Goal: Check status: Check status

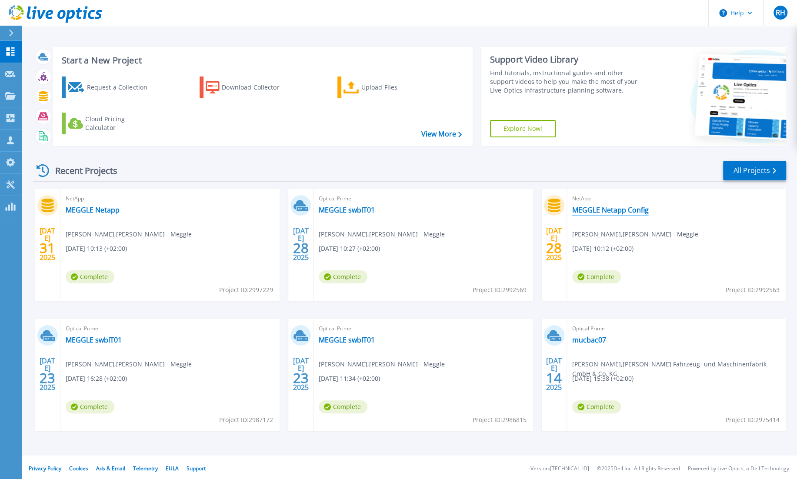
click at [605, 210] on link "MEGGLE Netapp Config" at bounding box center [611, 210] width 77 height 9
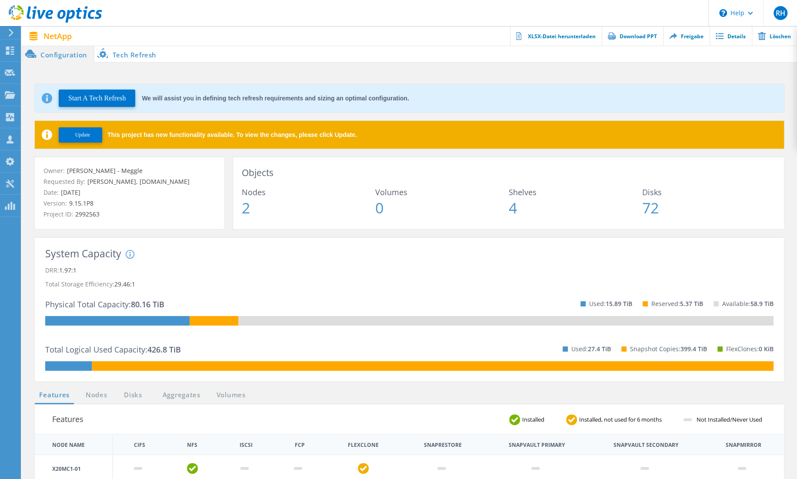
click at [93, 134] on button "Update" at bounding box center [81, 134] width 44 height 15
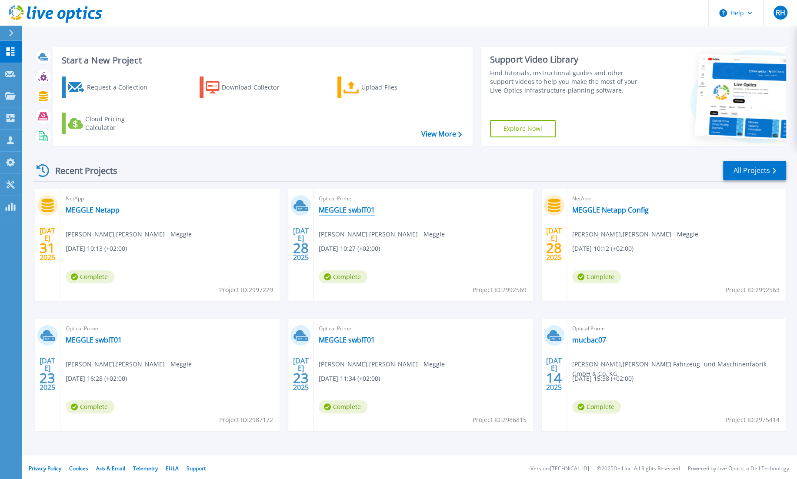
click at [339, 211] on link "MEGGLE swbIT01" at bounding box center [347, 210] width 56 height 9
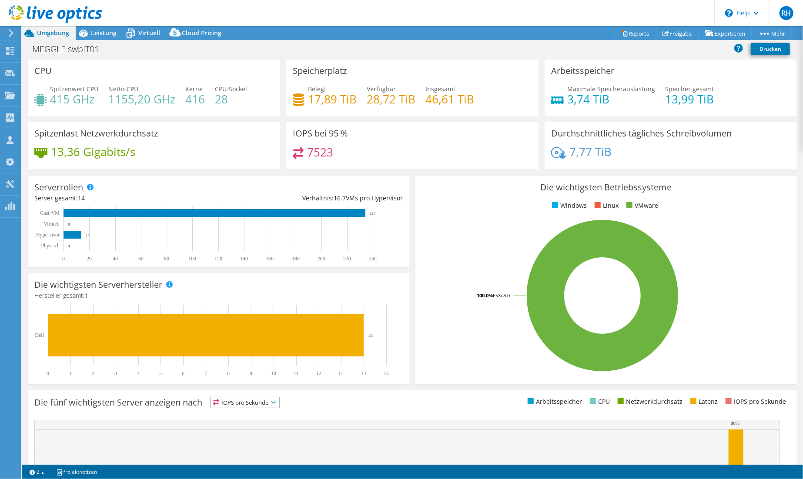
click at [97, 28] on div at bounding box center [51, 14] width 102 height 29
click at [99, 31] on span "Leistung" at bounding box center [104, 33] width 26 height 8
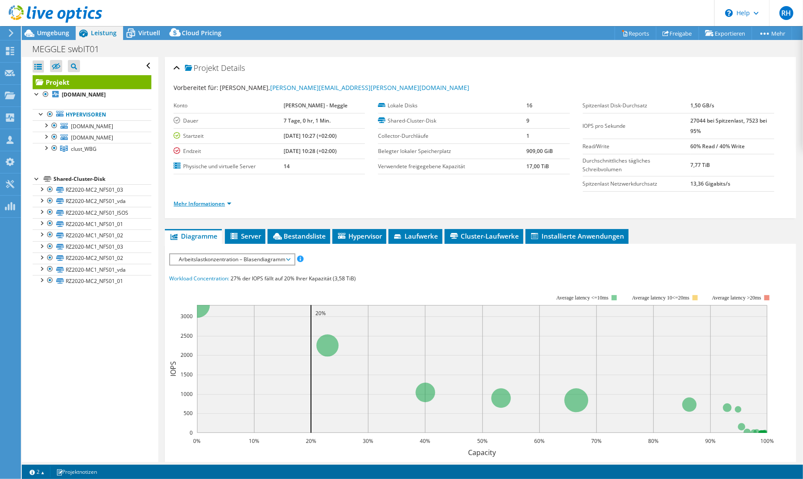
click at [203, 203] on link "Mehr Informationen" at bounding box center [203, 203] width 58 height 7
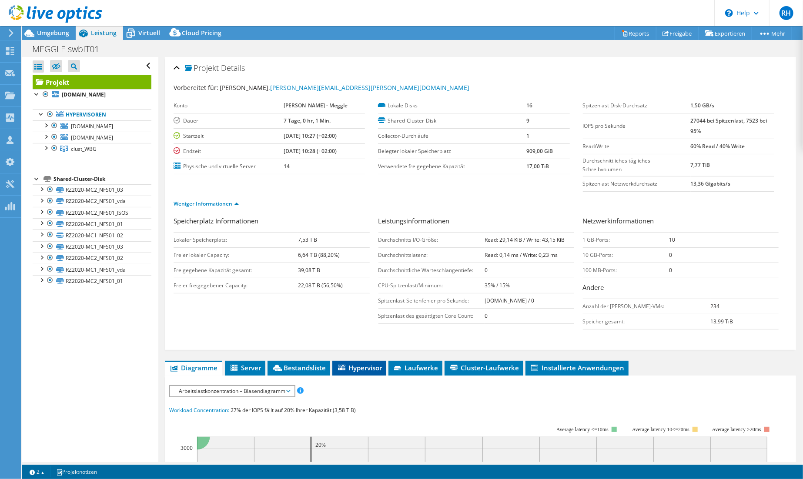
click at [357, 369] on span "Hypervisor" at bounding box center [359, 368] width 45 height 9
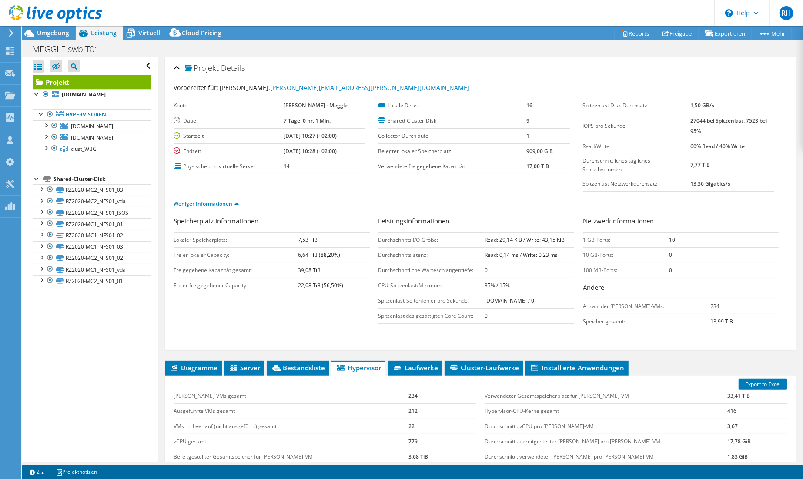
scroll to position [130, 0]
